Goal: Find specific page/section: Find specific page/section

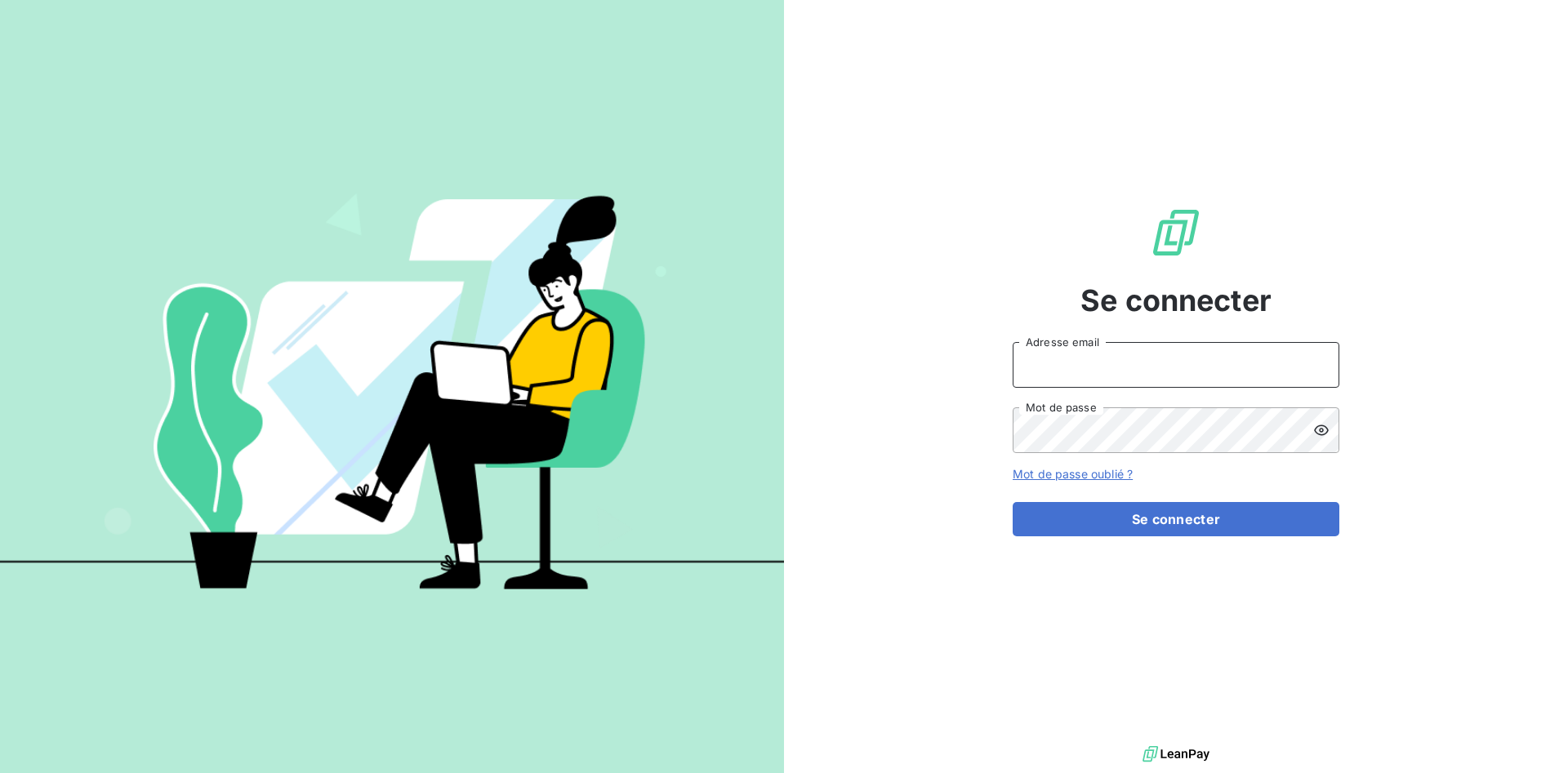
click at [1104, 371] on input "Adresse email" at bounding box center [1176, 365] width 327 height 46
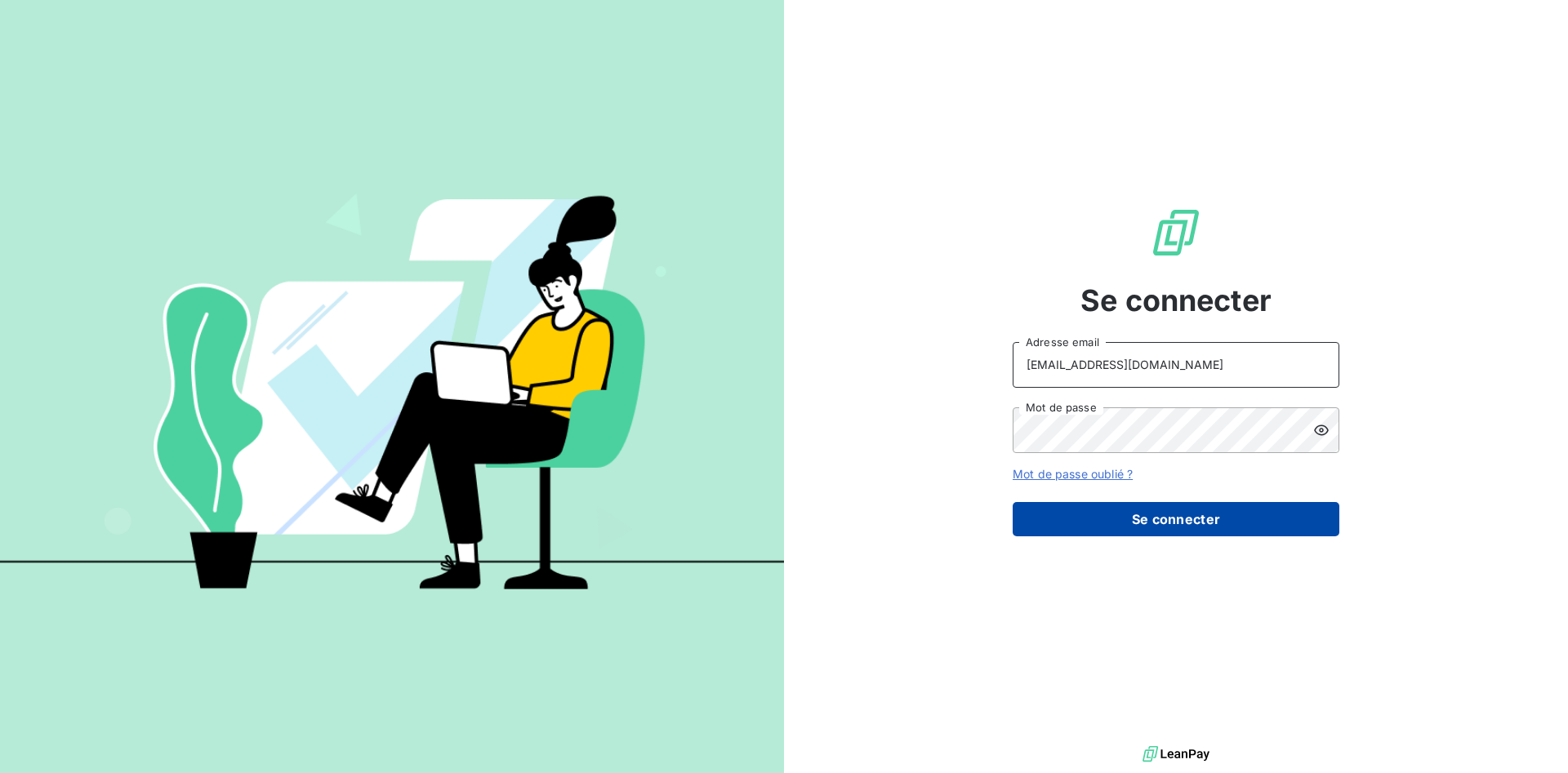
type input "[EMAIL_ADDRESS][DOMAIN_NAME]"
click at [1115, 515] on button "Se connecter" at bounding box center [1176, 519] width 327 height 34
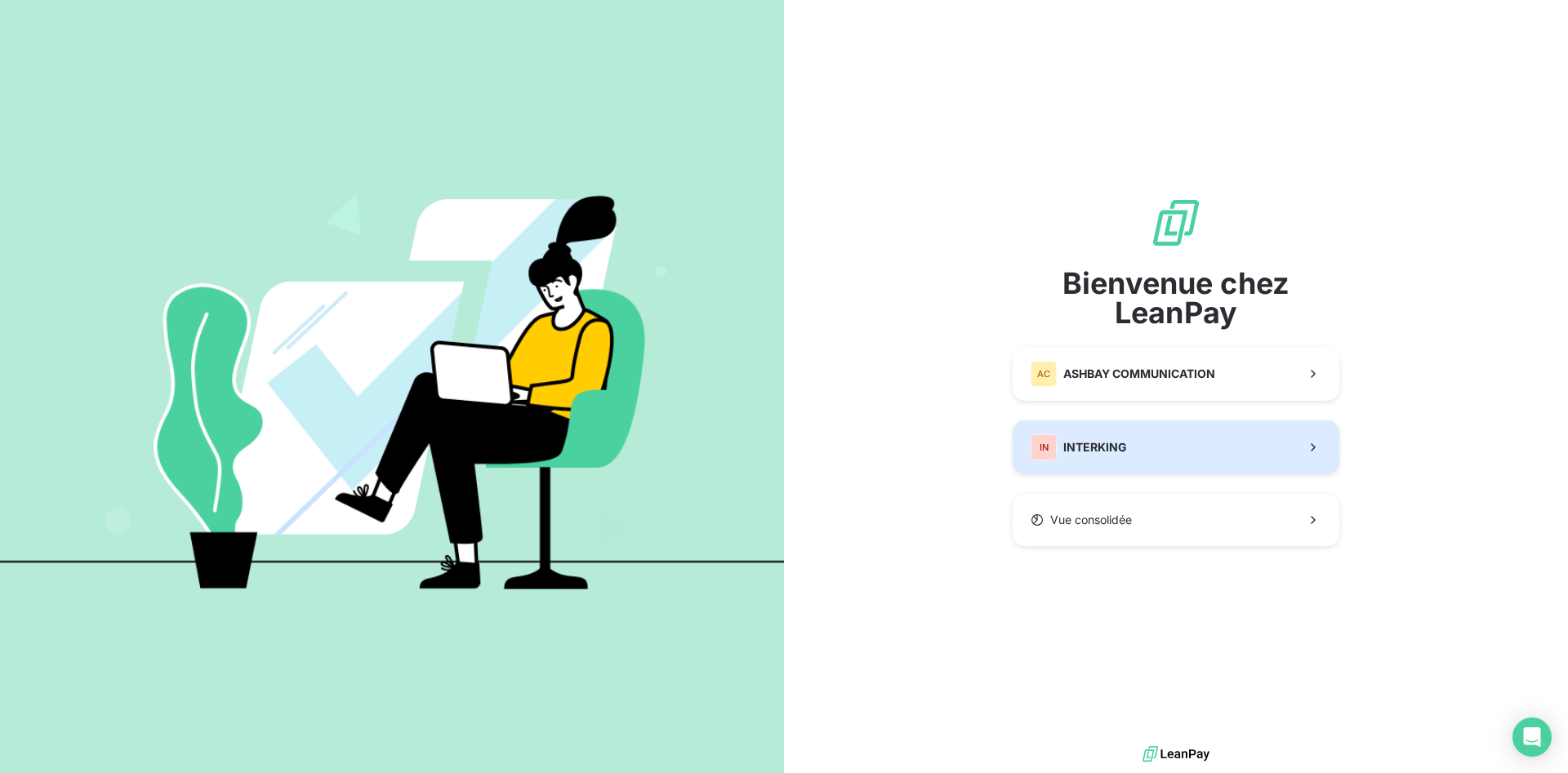
click at [1097, 452] on span "INTERKING" at bounding box center [1095, 447] width 64 height 16
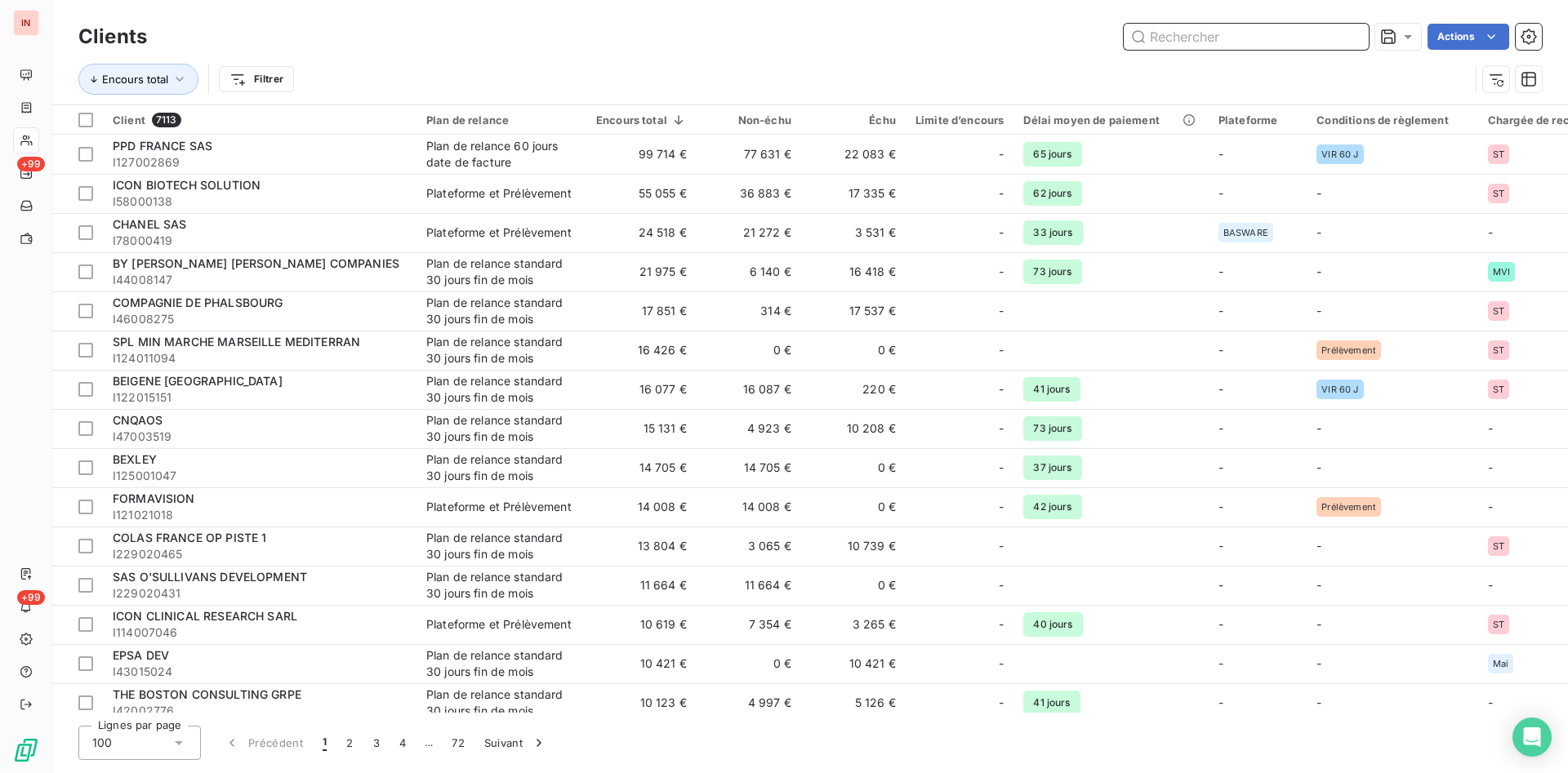
click at [1179, 39] on input "text" at bounding box center [1246, 37] width 245 height 26
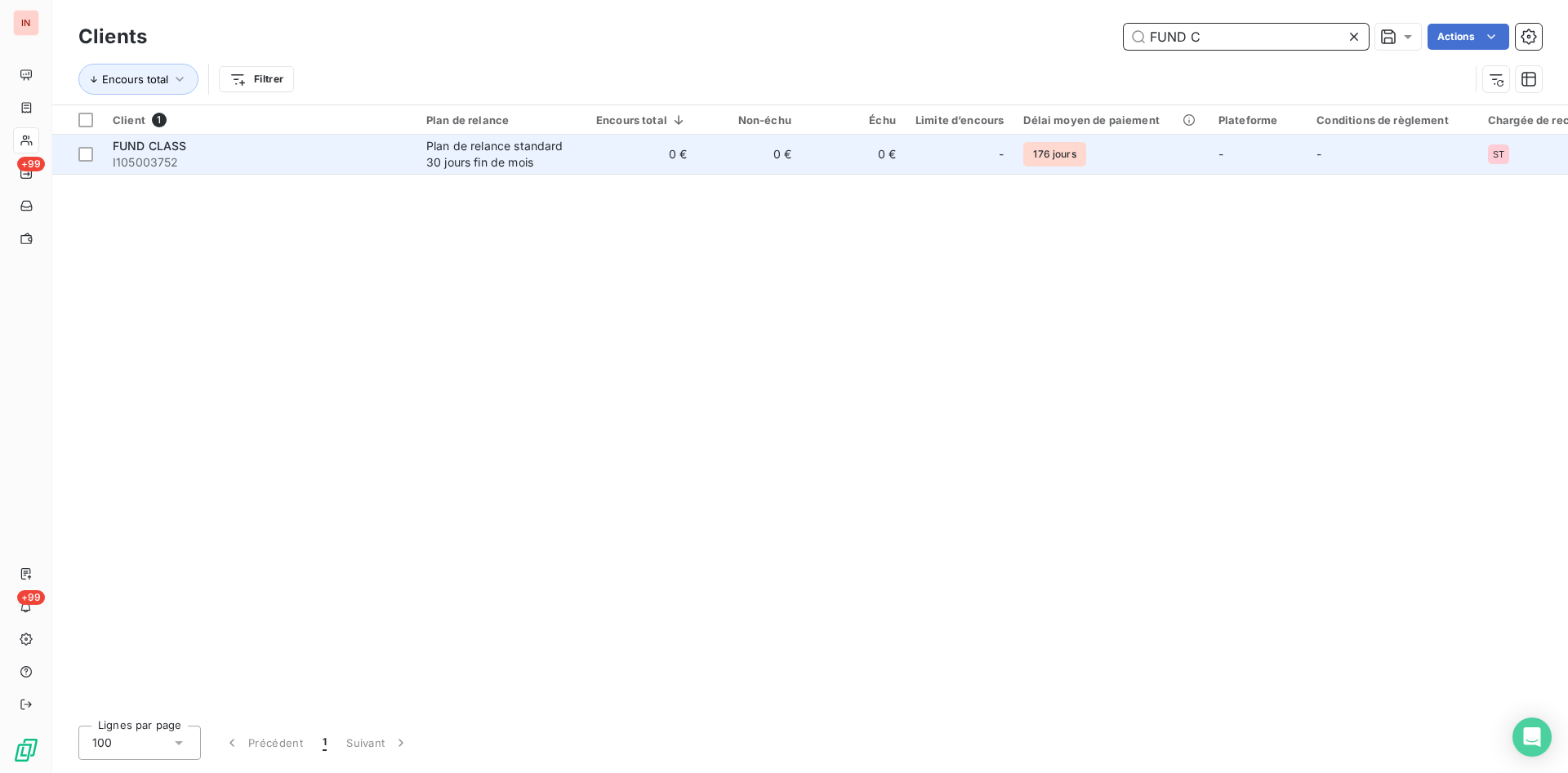
type input "FUND C"
click at [585, 167] on td "Plan de relance standard 30 jours fin de mois" at bounding box center [502, 155] width 170 height 39
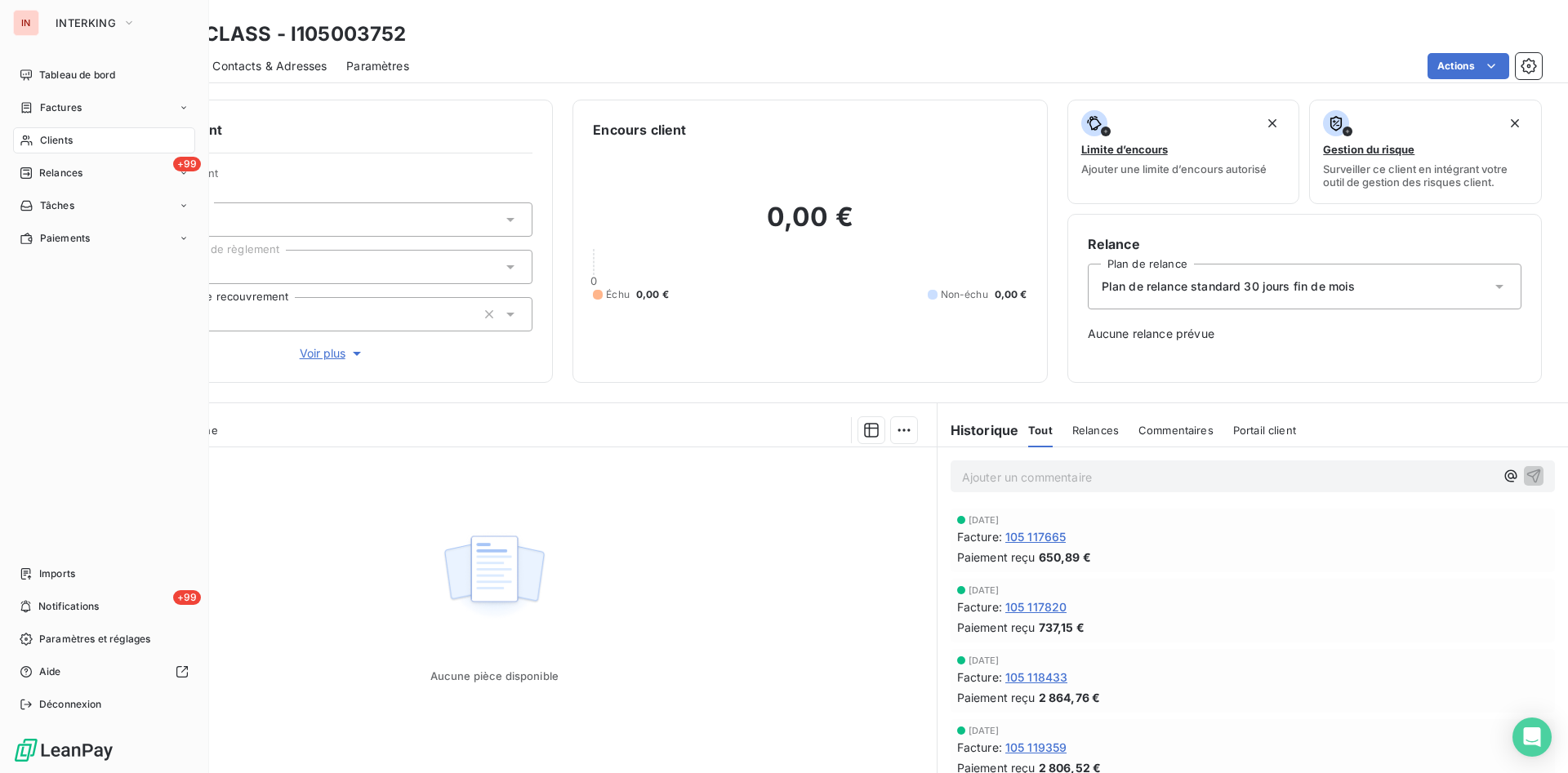
click at [74, 132] on div "Clients" at bounding box center [104, 141] width 182 height 26
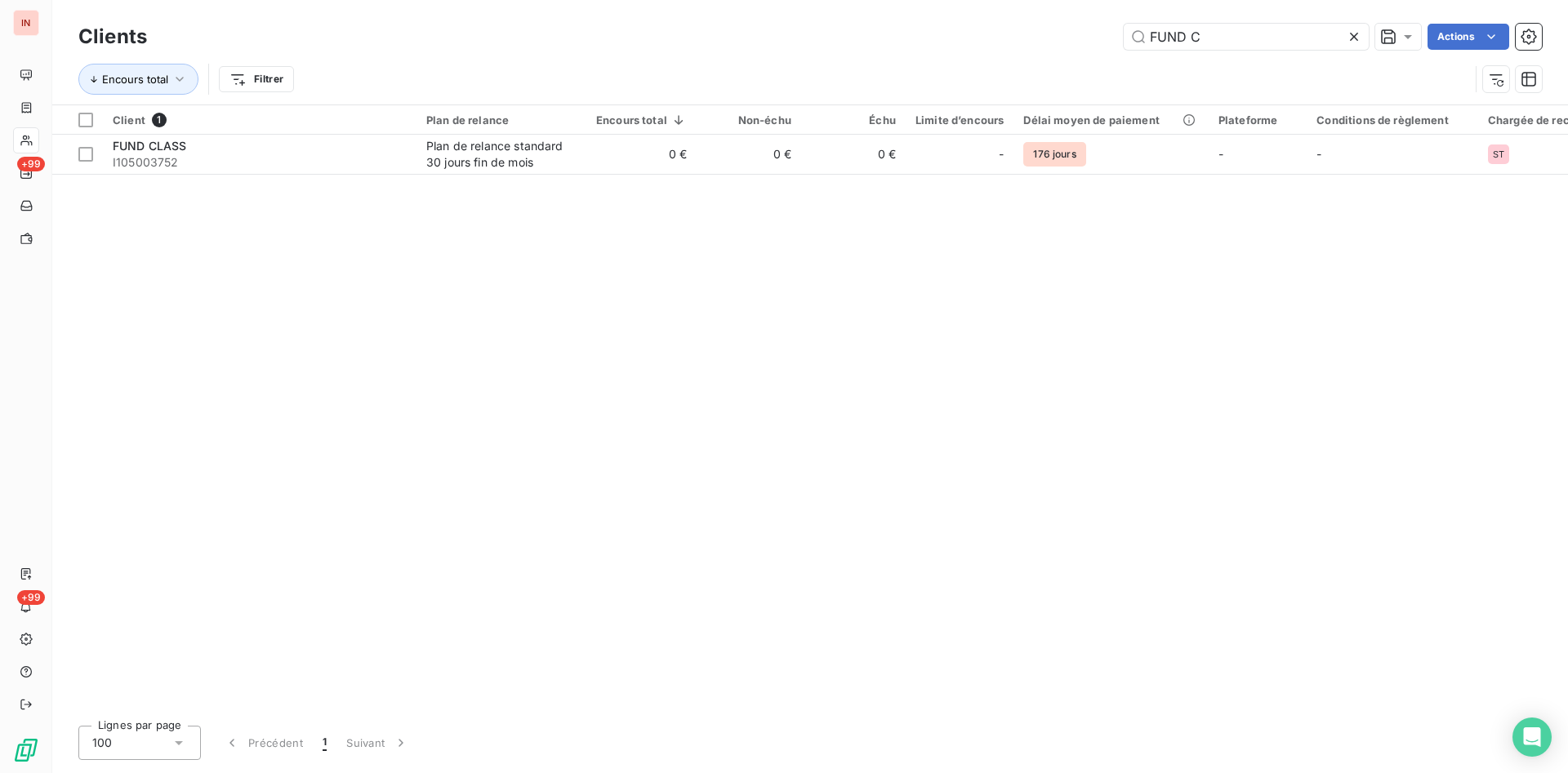
click at [1359, 36] on icon at bounding box center [1354, 37] width 16 height 16
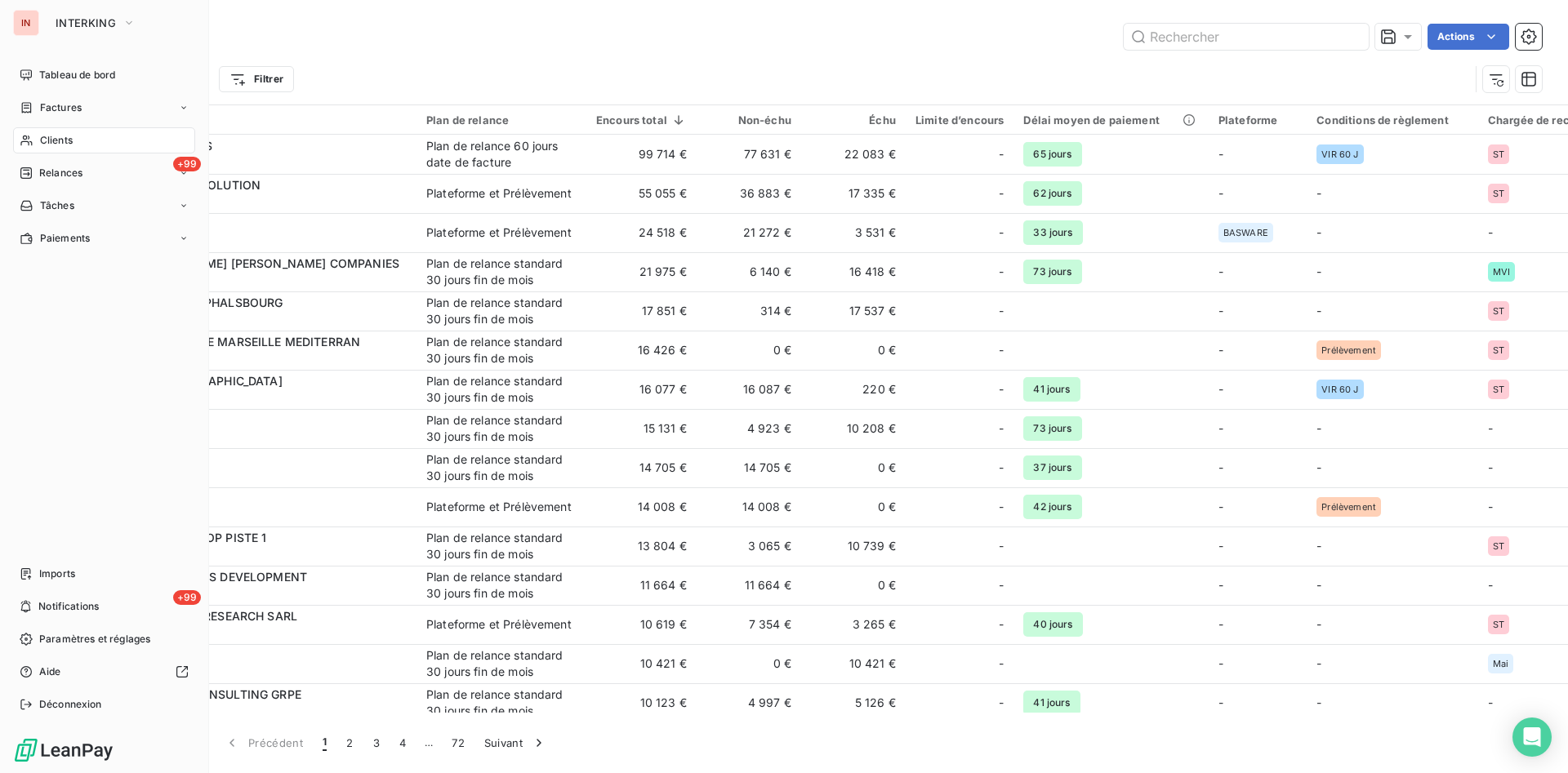
click at [42, 79] on span "Tableau de bord" at bounding box center [77, 75] width 76 height 15
